Goal: Task Accomplishment & Management: Use online tool/utility

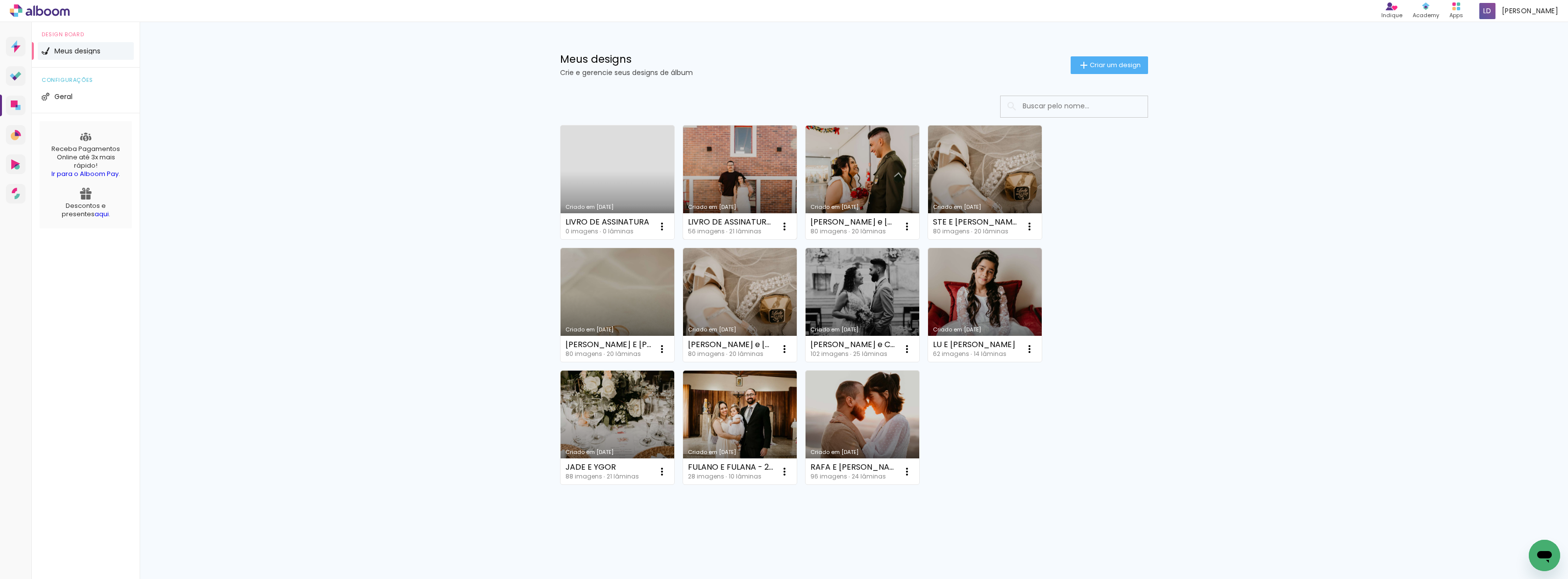
click at [735, 182] on link "Criado em [DATE]" at bounding box center [739, 182] width 114 height 114
click at [657, 224] on iron-icon at bounding box center [661, 226] width 12 height 12
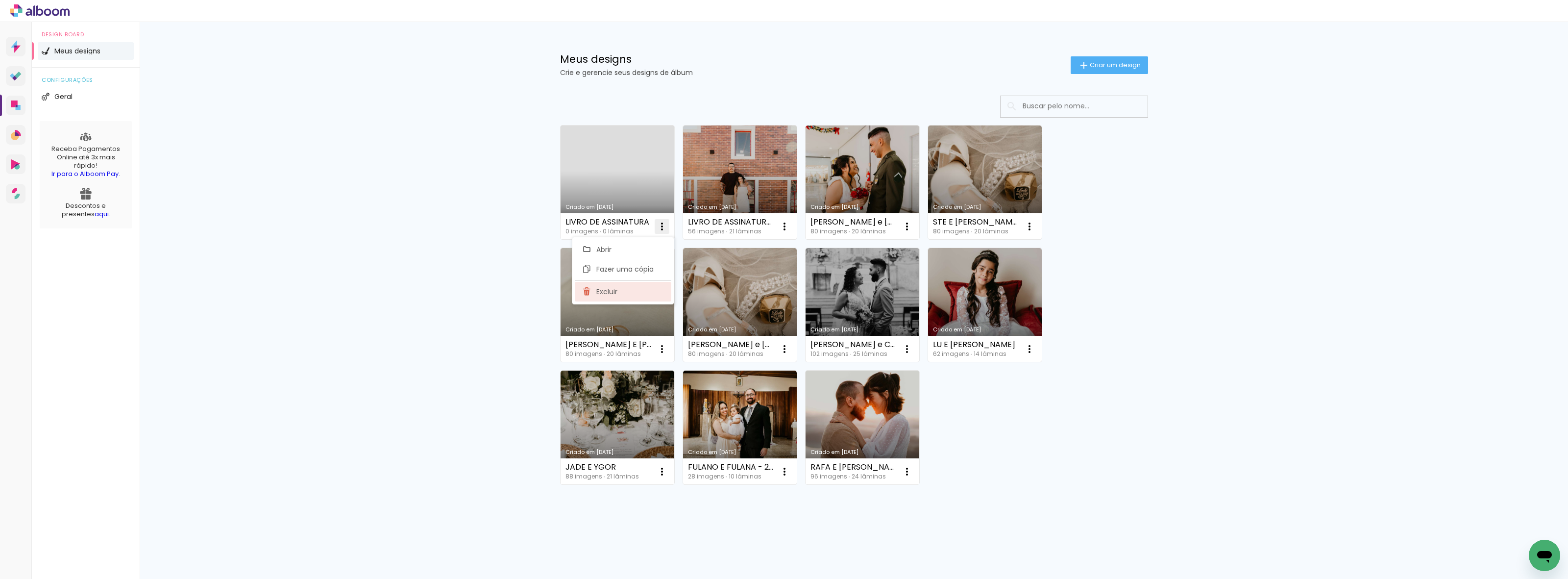
click at [616, 295] on span "Excluir" at bounding box center [606, 292] width 21 height 7
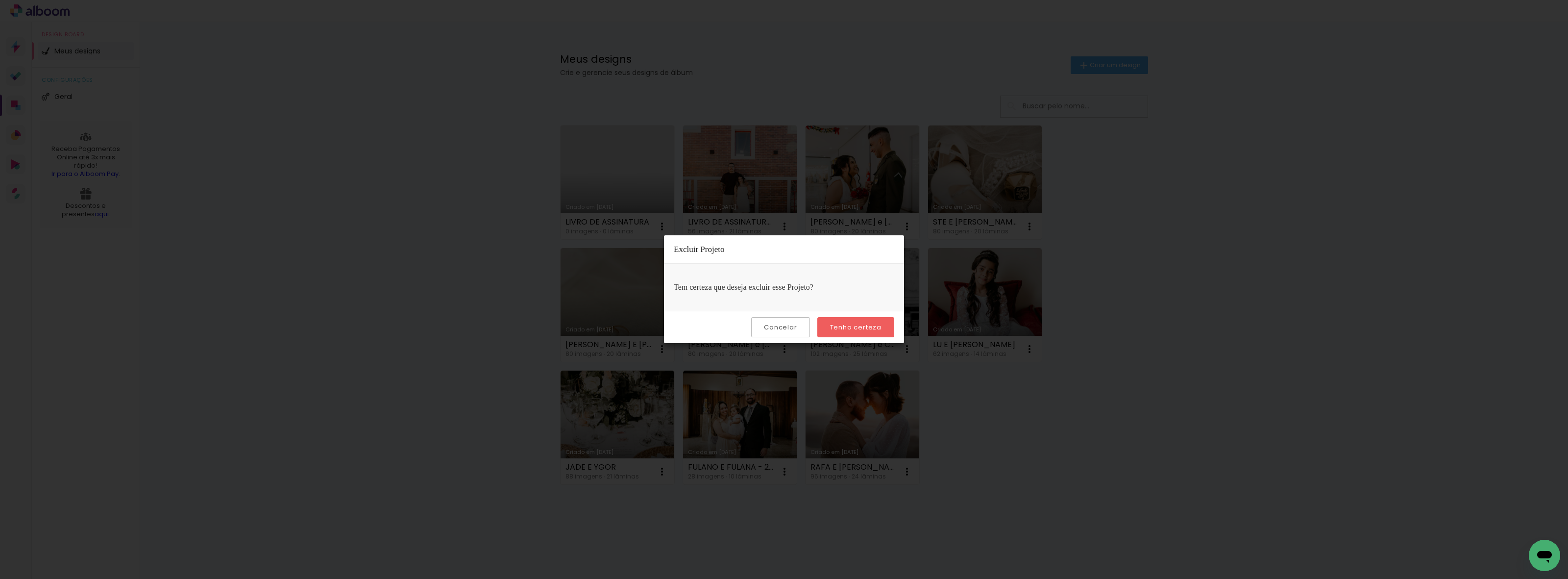
click at [831, 326] on paper-button "Tenho certeza" at bounding box center [856, 327] width 77 height 20
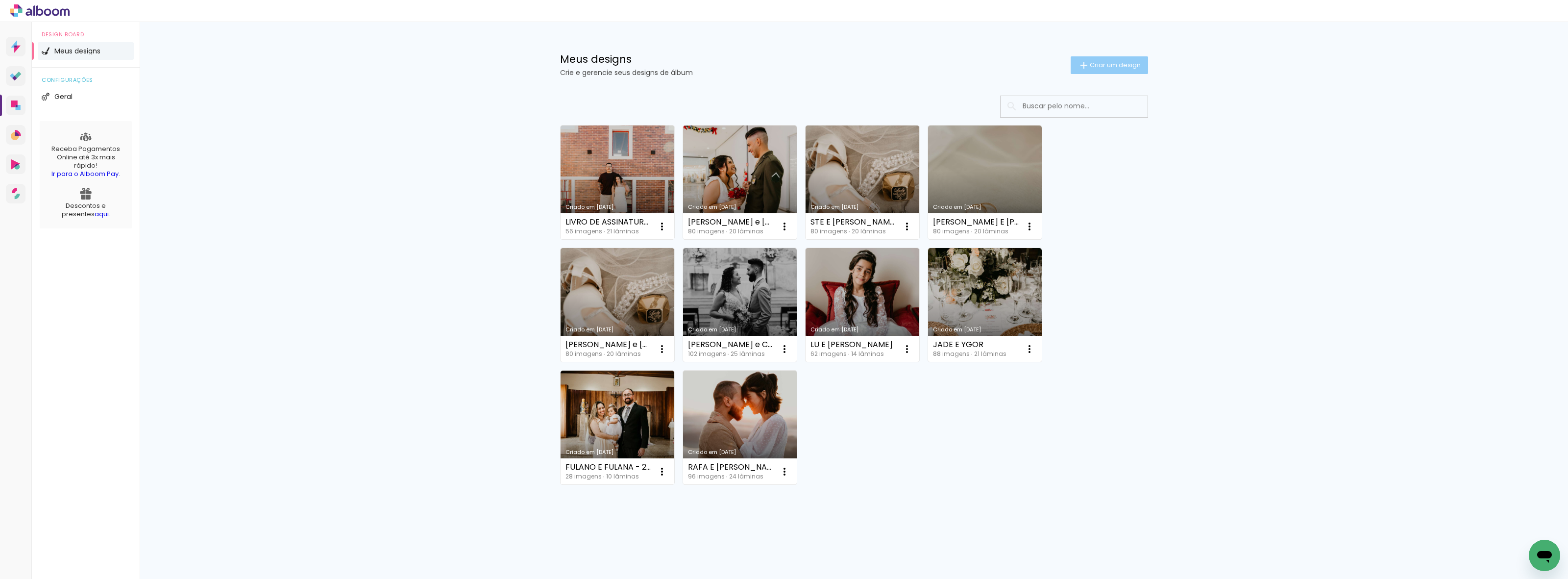
click at [1107, 62] on span "Criar um design" at bounding box center [1115, 65] width 51 height 6
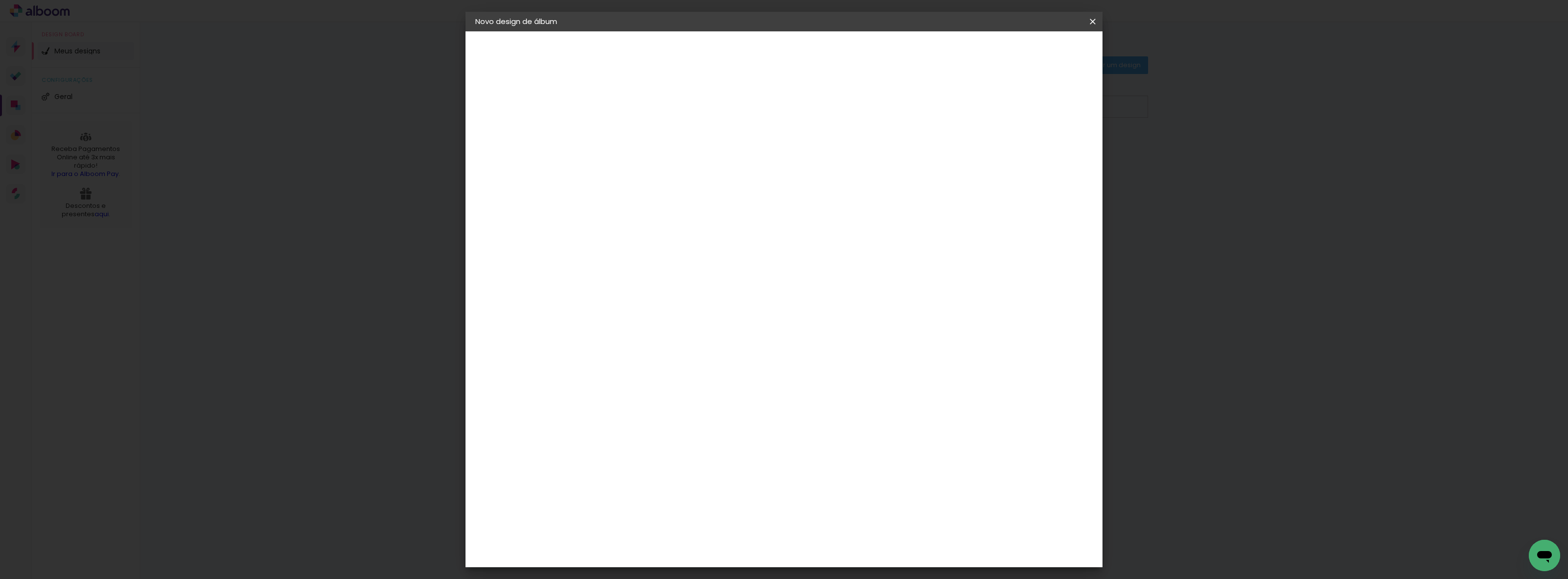
click at [635, 127] on input at bounding box center [635, 131] width 0 height 15
type input "[PERSON_NAME] E [PERSON_NAME]"
type paper-input "[PERSON_NAME] E [PERSON_NAME]"
click at [0, 0] on slot "Avançar" at bounding box center [0, 0] width 0 height 0
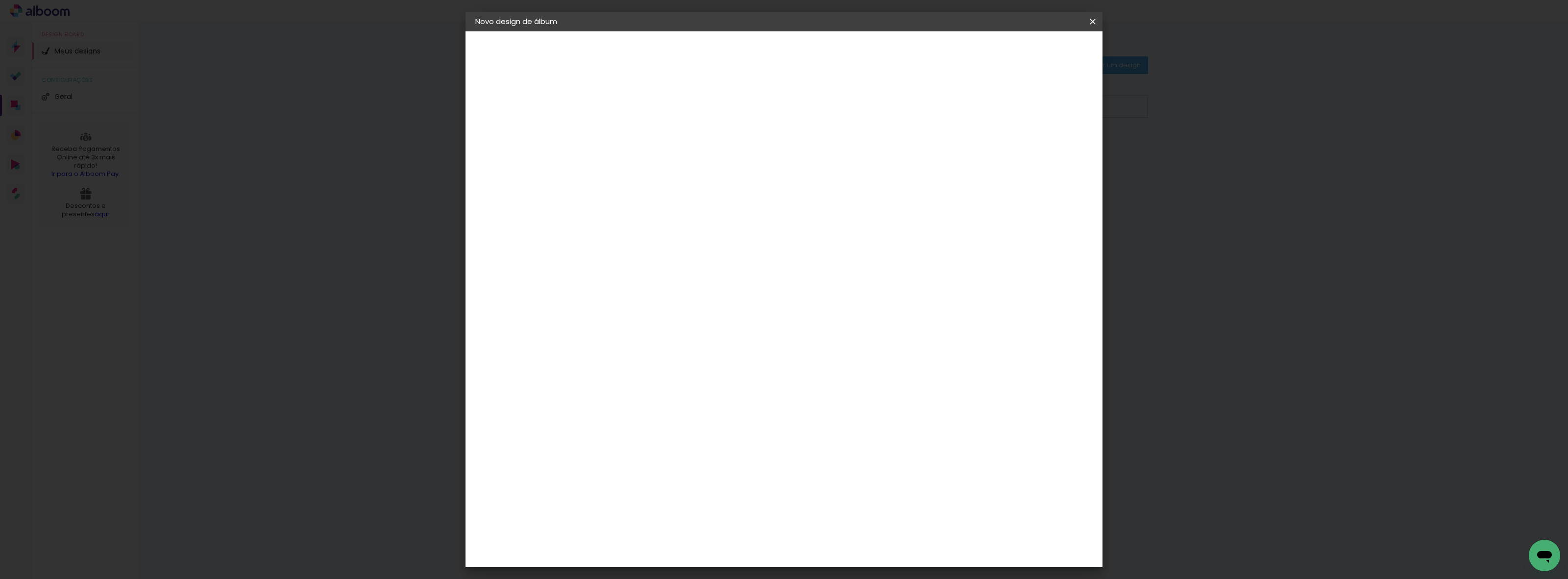
click at [672, 207] on paper-item "Go image" at bounding box center [661, 220] width 106 height 25
click at [819, 55] on paper-button "Avançar" at bounding box center [795, 52] width 48 height 17
click at [674, 167] on input "text" at bounding box center [655, 171] width 39 height 15
click at [845, 233] on paper-item "Fastbook 800g" at bounding box center [847, 241] width 196 height 19
type input "Fastbook 800g"
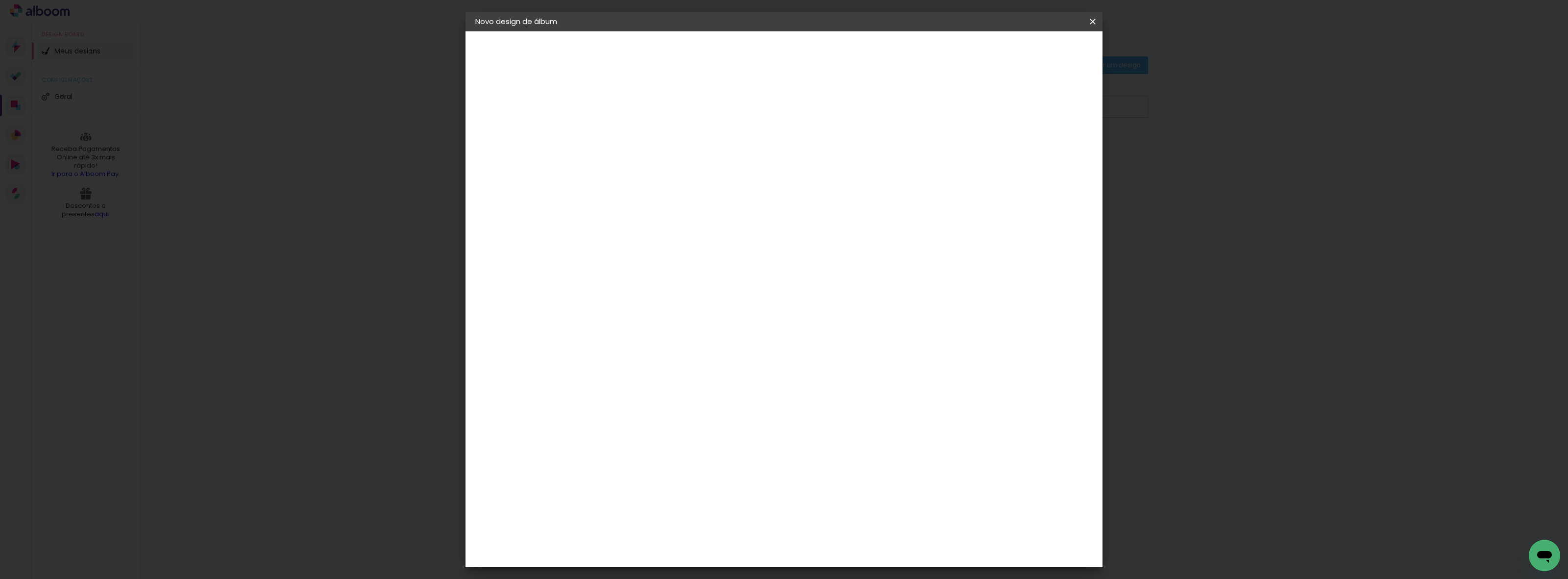
click at [1098, 21] on iron-icon at bounding box center [1092, 21] width 12 height 10
